Goal: Navigation & Orientation: Find specific page/section

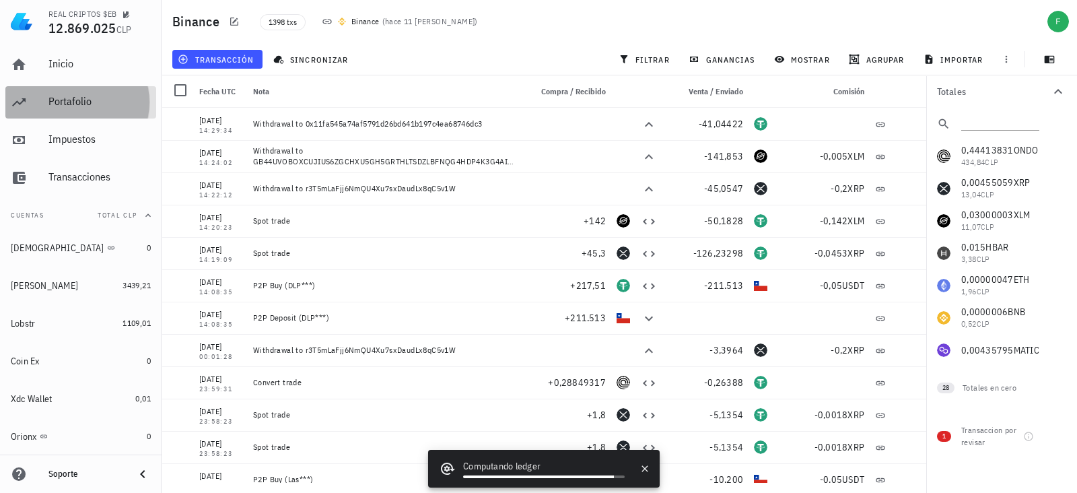
click at [95, 96] on div "Portafolio" at bounding box center [99, 101] width 102 height 13
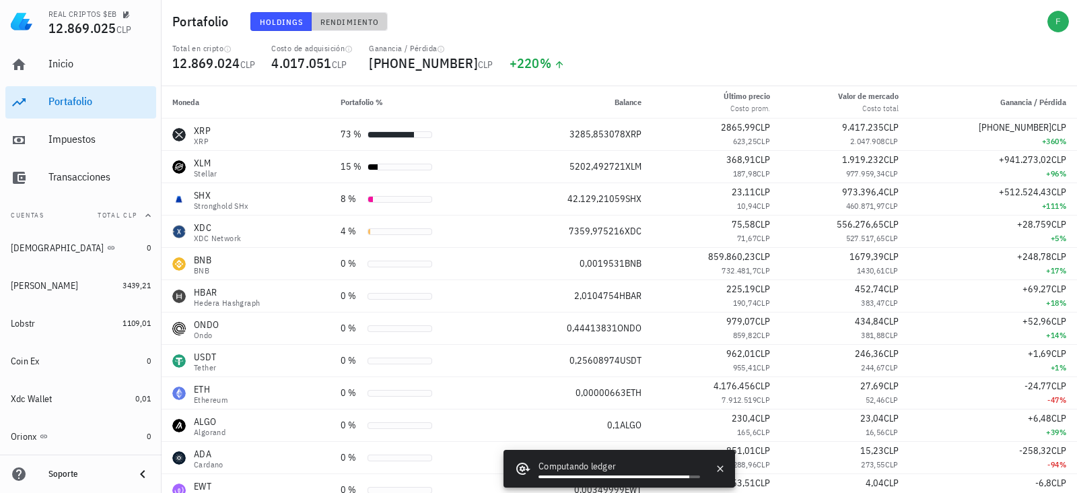
click at [359, 24] on span "Rendimiento" at bounding box center [349, 22] width 59 height 10
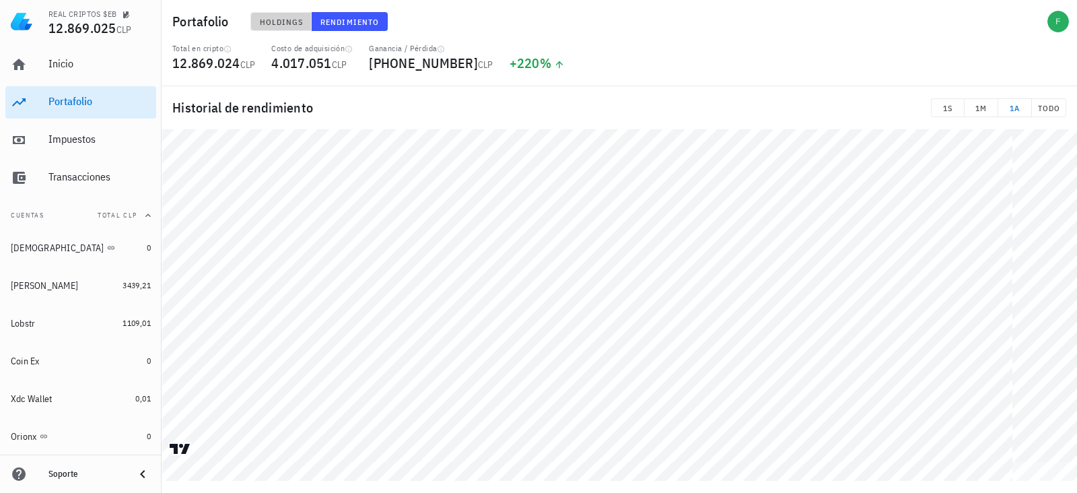
click at [276, 24] on span "Holdings" at bounding box center [281, 22] width 44 height 10
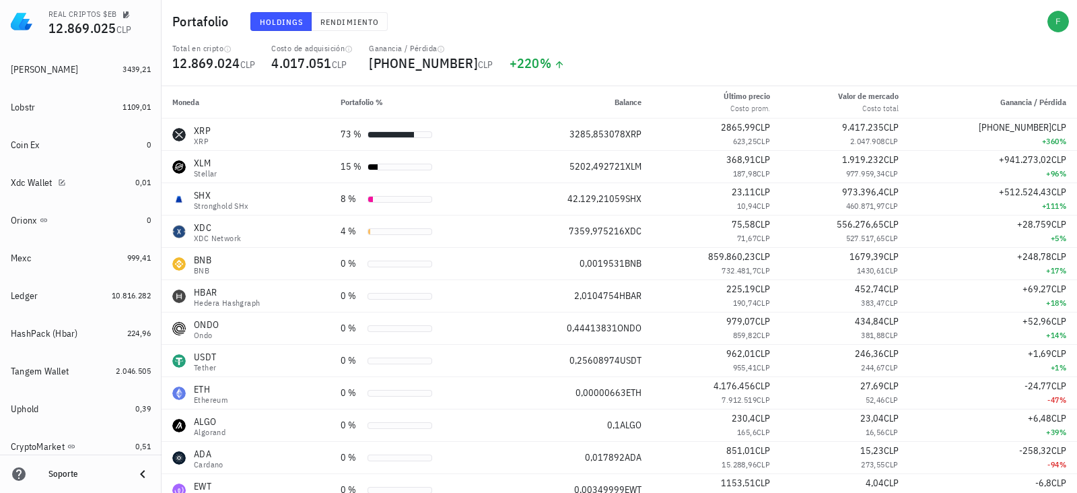
scroll to position [252, 0]
